Goal: Task Accomplishment & Management: Use online tool/utility

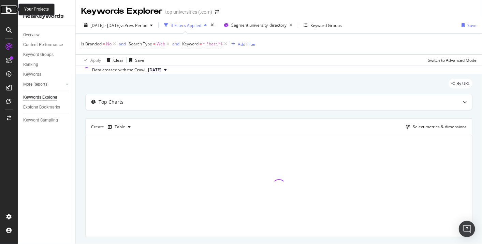
click at [11, 11] on icon at bounding box center [9, 9] width 6 height 8
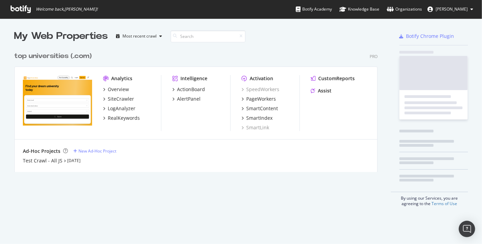
scroll to position [238, 470]
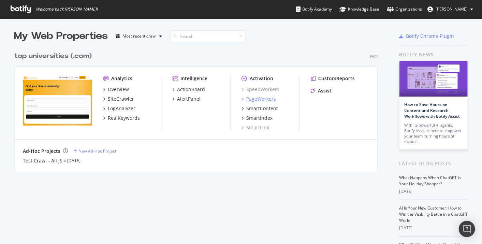
click at [257, 99] on div "PageWorkers" at bounding box center [261, 98] width 30 height 7
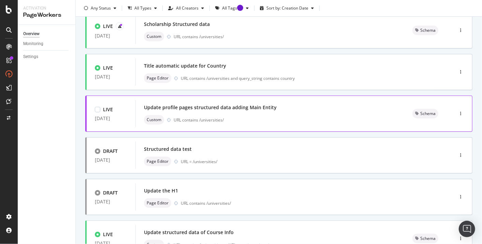
scroll to position [174, 0]
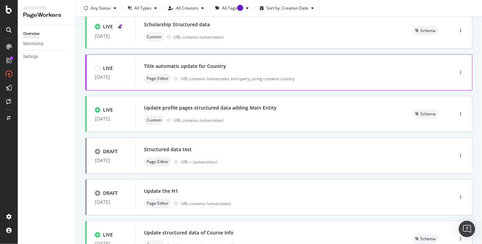
click at [197, 70] on div "Title automatic update for Country" at bounding box center [284, 66] width 281 height 10
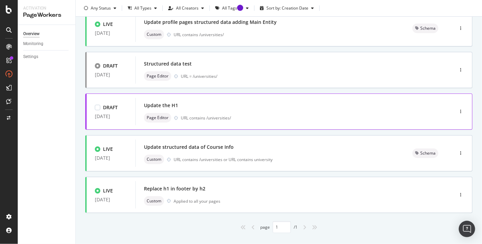
scroll to position [259, 0]
